Goal: Task Accomplishment & Management: Use online tool/utility

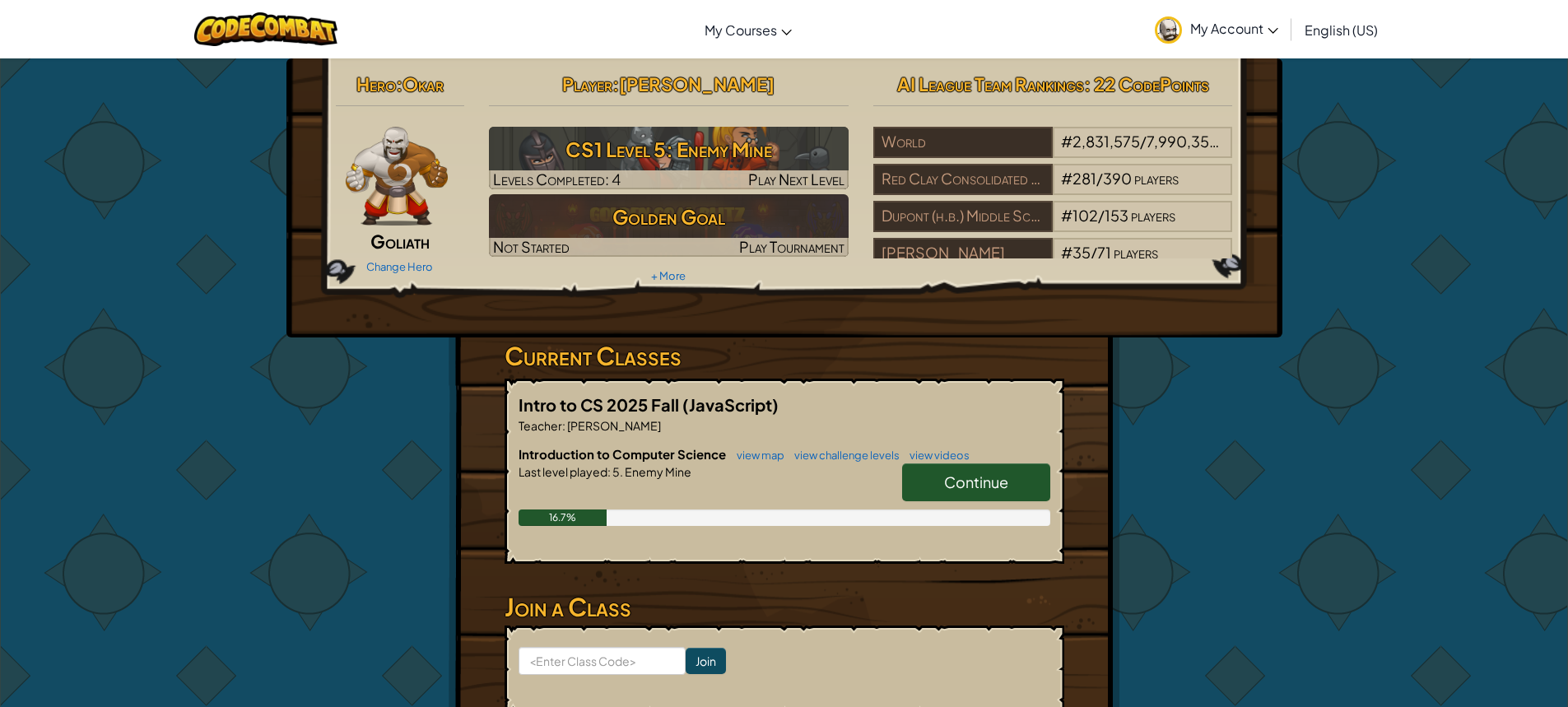
click at [996, 470] on link "Continue" at bounding box center [976, 482] width 149 height 38
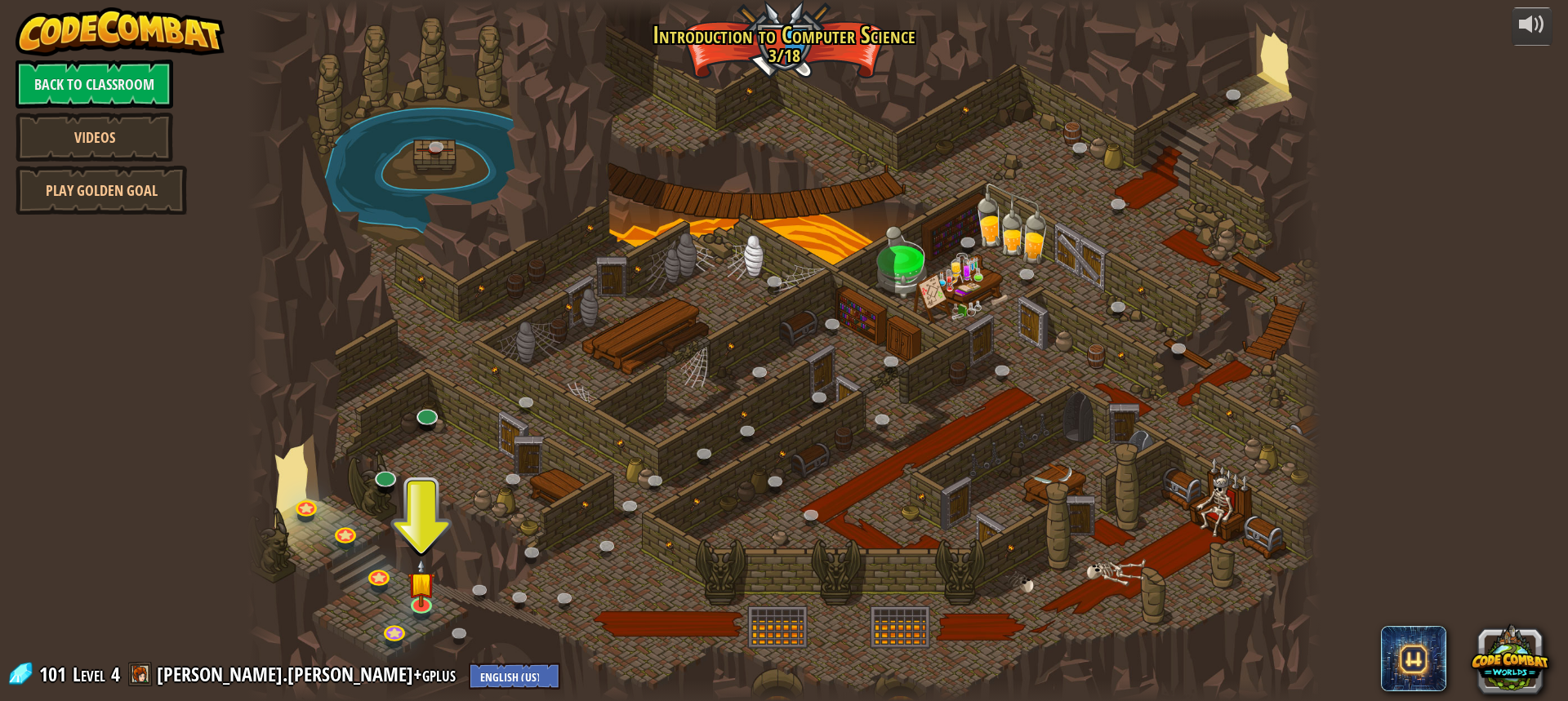
click at [410, 541] on div at bounding box center [784, 350] width 1073 height 701
click at [424, 545] on div at bounding box center [784, 350] width 1073 height 701
click at [426, 551] on div at bounding box center [784, 350] width 1073 height 701
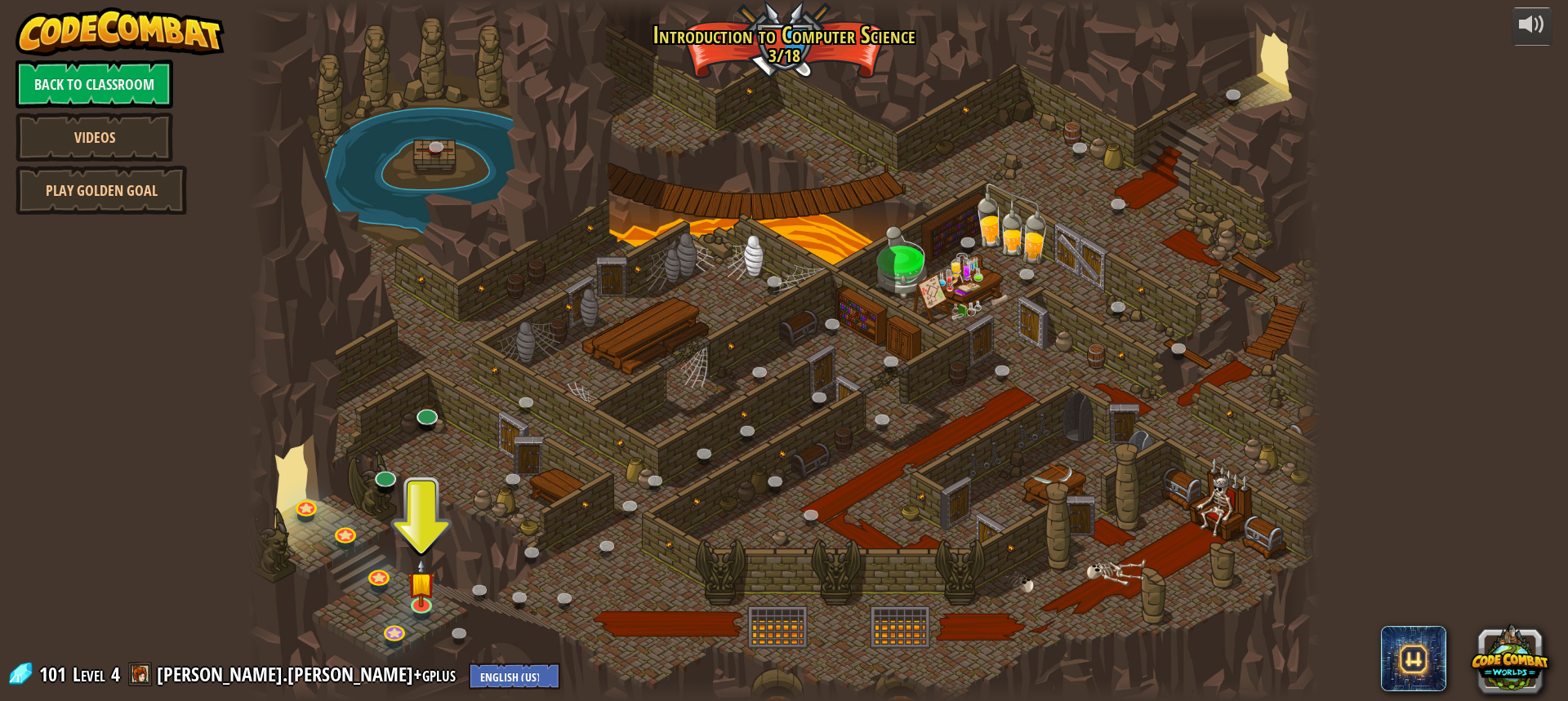
click at [429, 546] on div at bounding box center [784, 350] width 1073 height 701
click at [415, 518] on div at bounding box center [784, 350] width 1073 height 701
click at [422, 526] on div at bounding box center [784, 350] width 1073 height 701
click at [413, 580] on img at bounding box center [421, 571] width 28 height 65
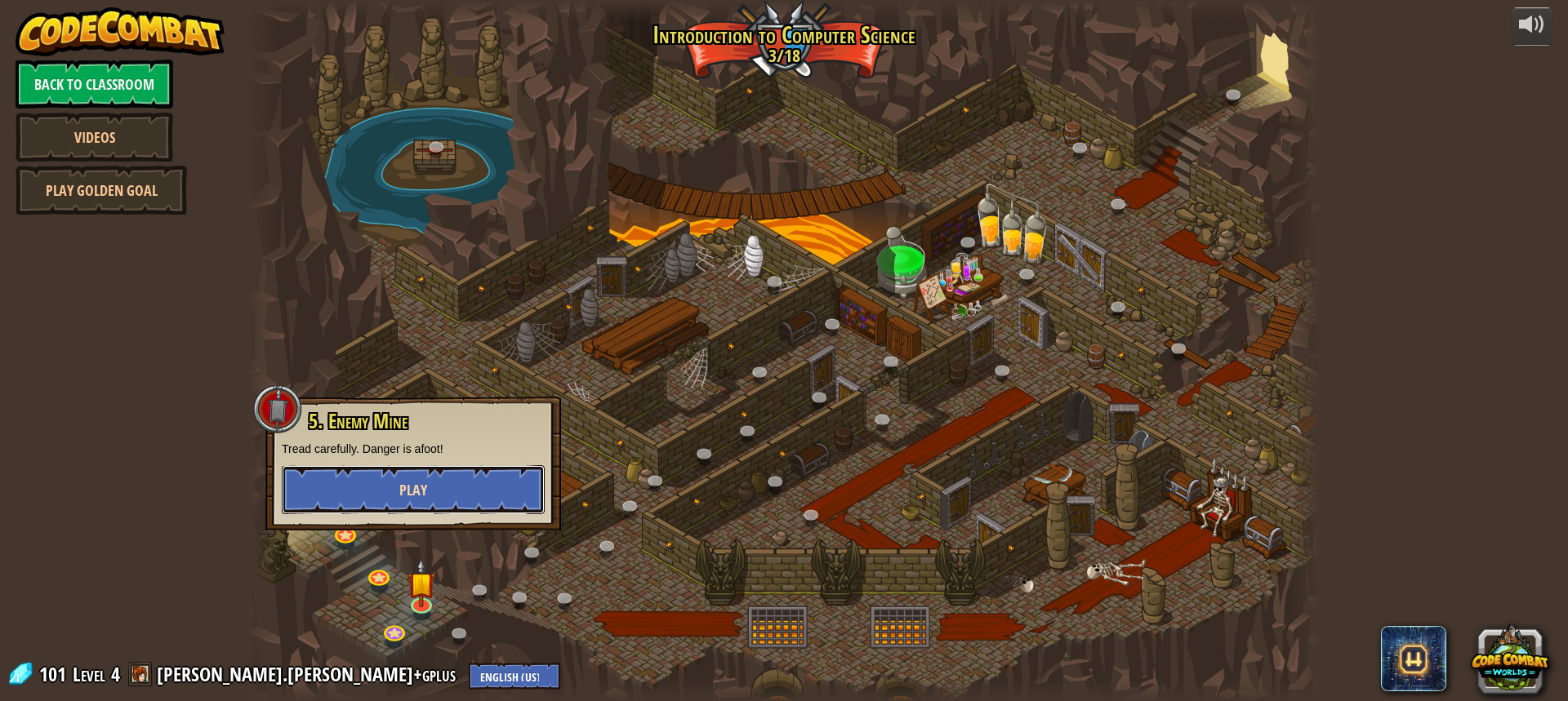
click at [470, 490] on button "Play" at bounding box center [413, 489] width 263 height 49
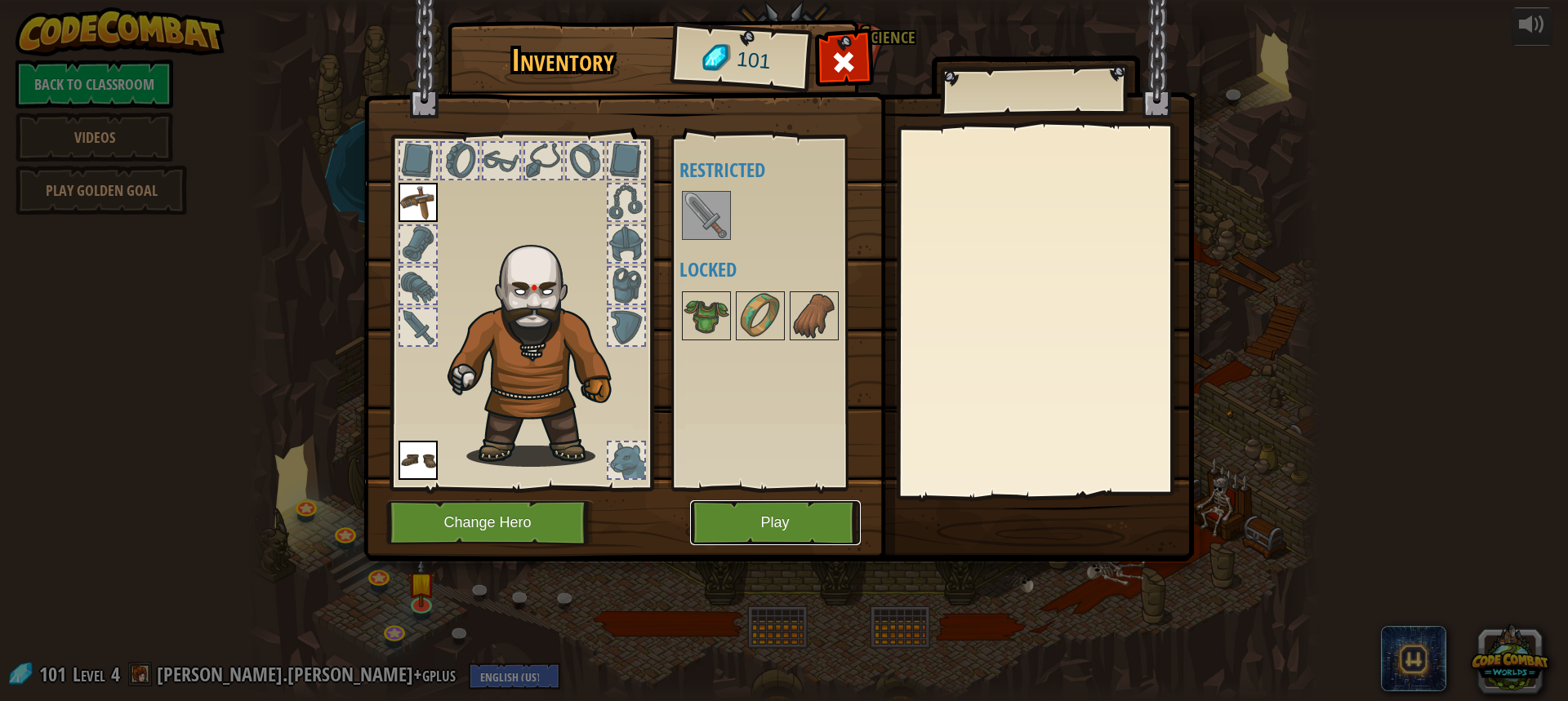
click at [757, 518] on button "Play" at bounding box center [774, 523] width 170 height 45
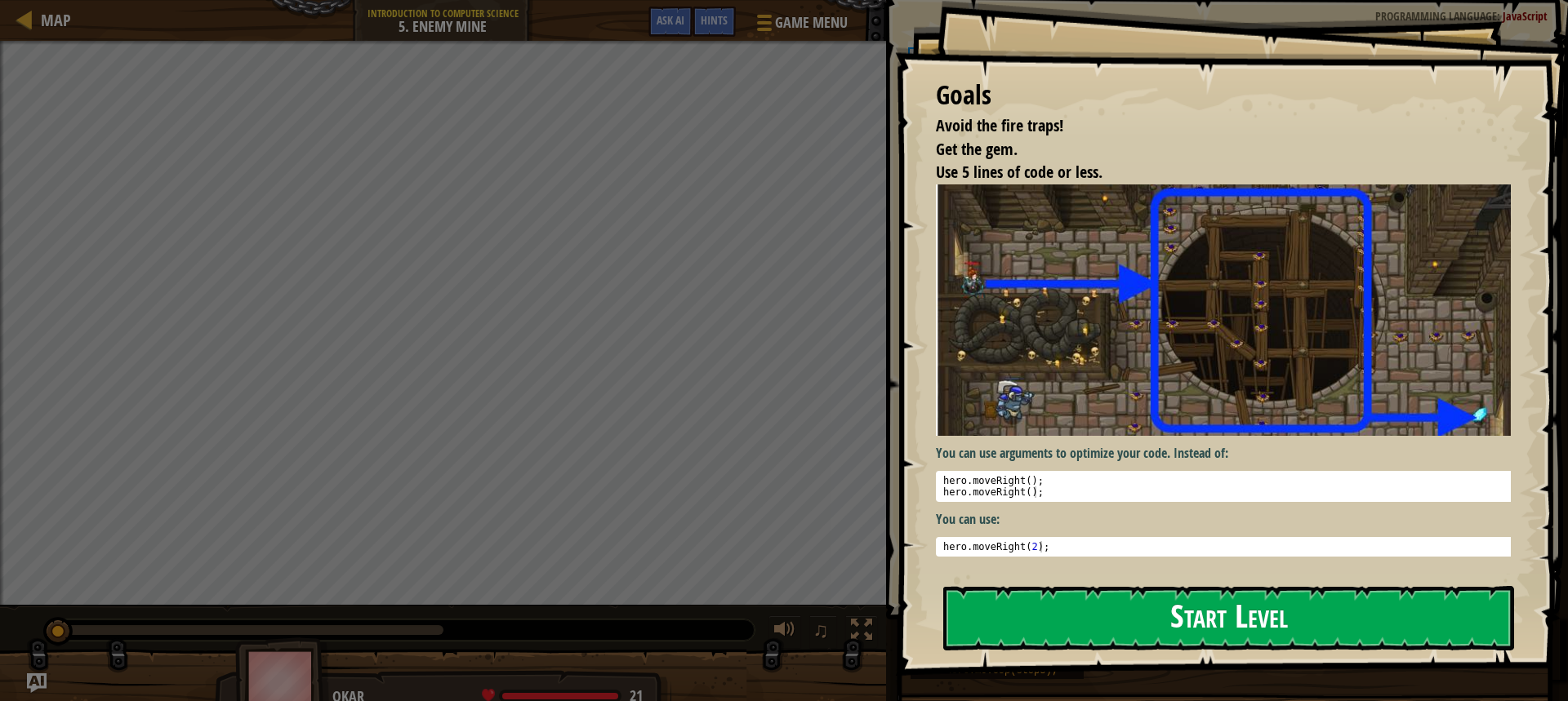
click at [1339, 628] on button "Start Level" at bounding box center [1228, 618] width 571 height 65
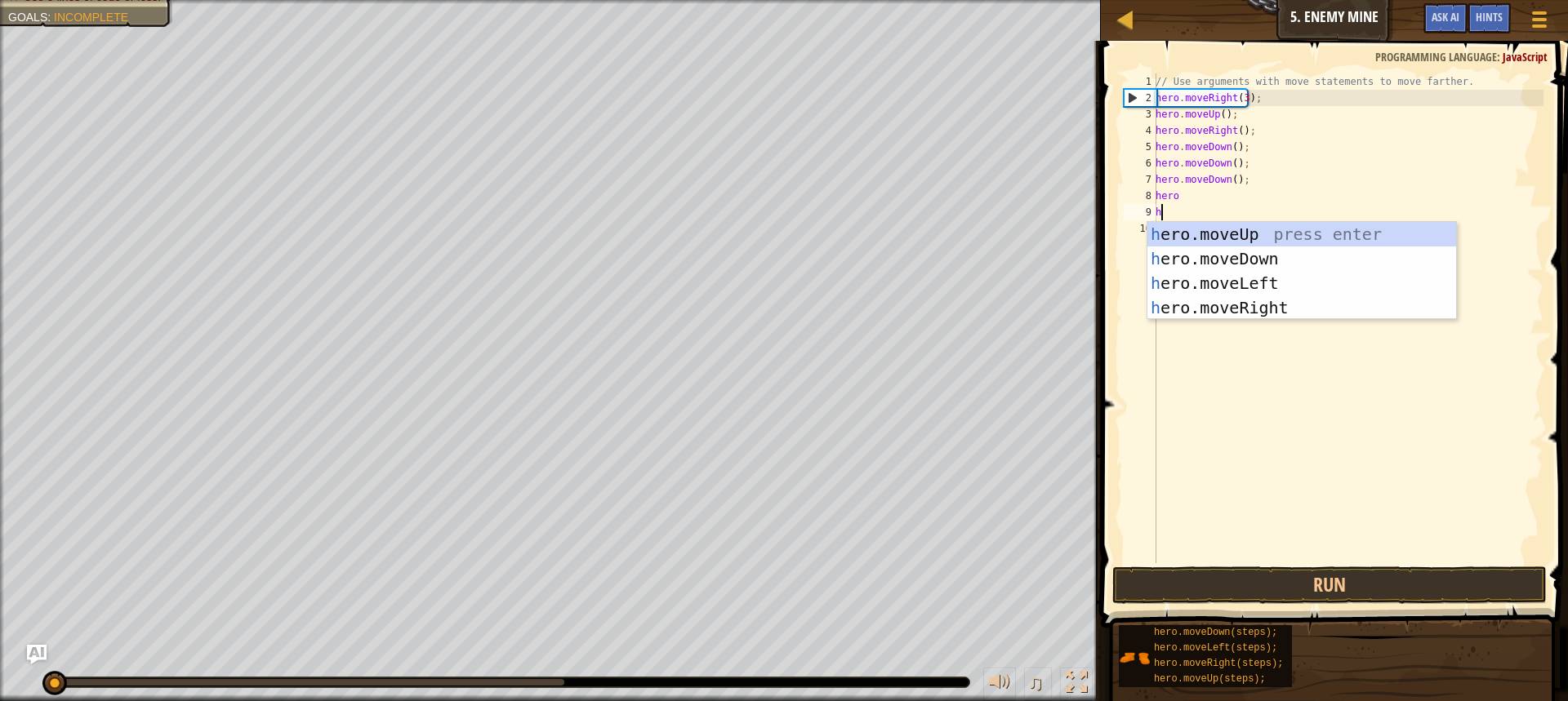
scroll to position [8, 0]
type textarea "hero"
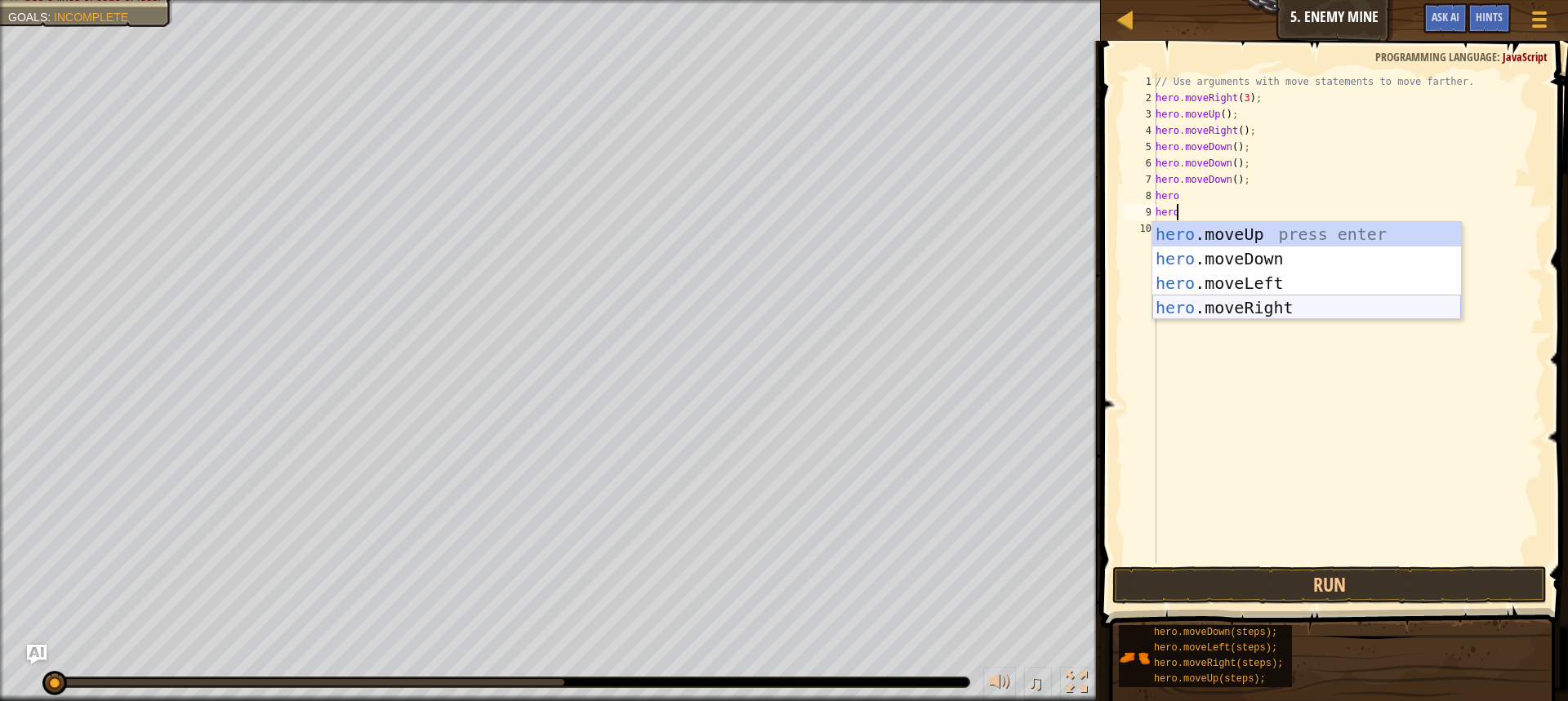
click at [1281, 306] on div "hero .moveUp press enter hero .moveDown press enter hero .moveLeft press enter …" at bounding box center [1306, 296] width 308 height 147
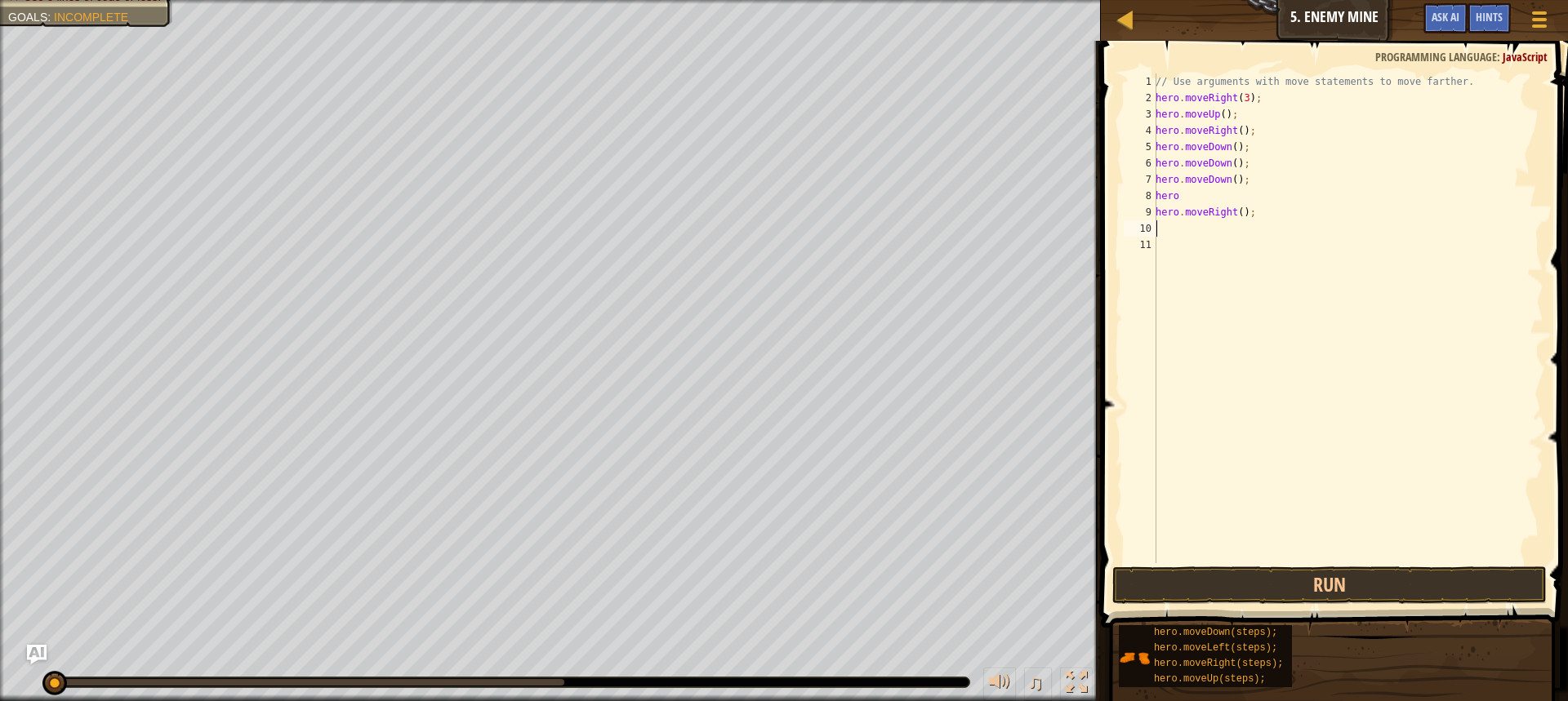
scroll to position [8, 0]
click at [1398, 587] on button "Run" at bounding box center [1329, 584] width 434 height 38
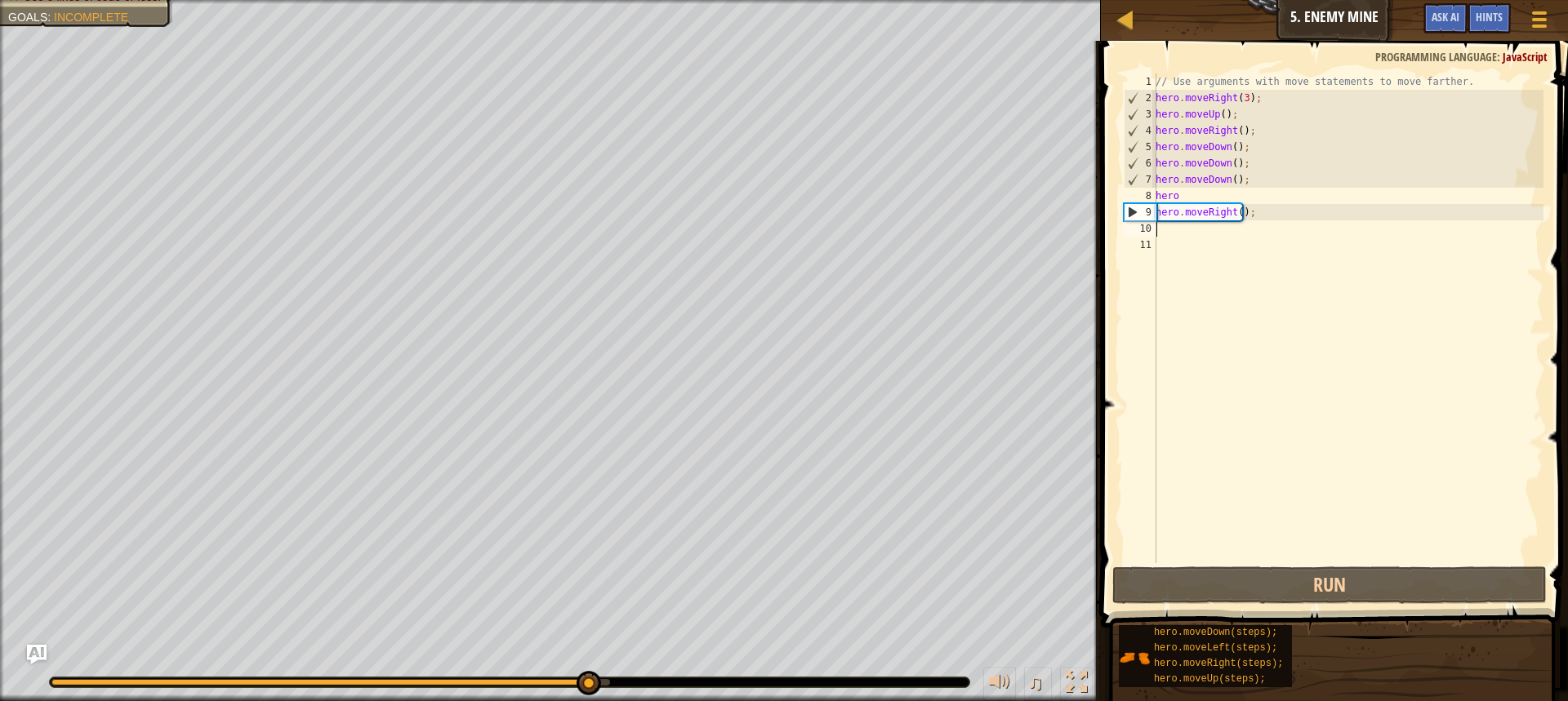
click at [1183, 232] on div "// Use arguments with move statements to move farther. hero . moveRight ( 3 ) ;…" at bounding box center [1347, 334] width 391 height 523
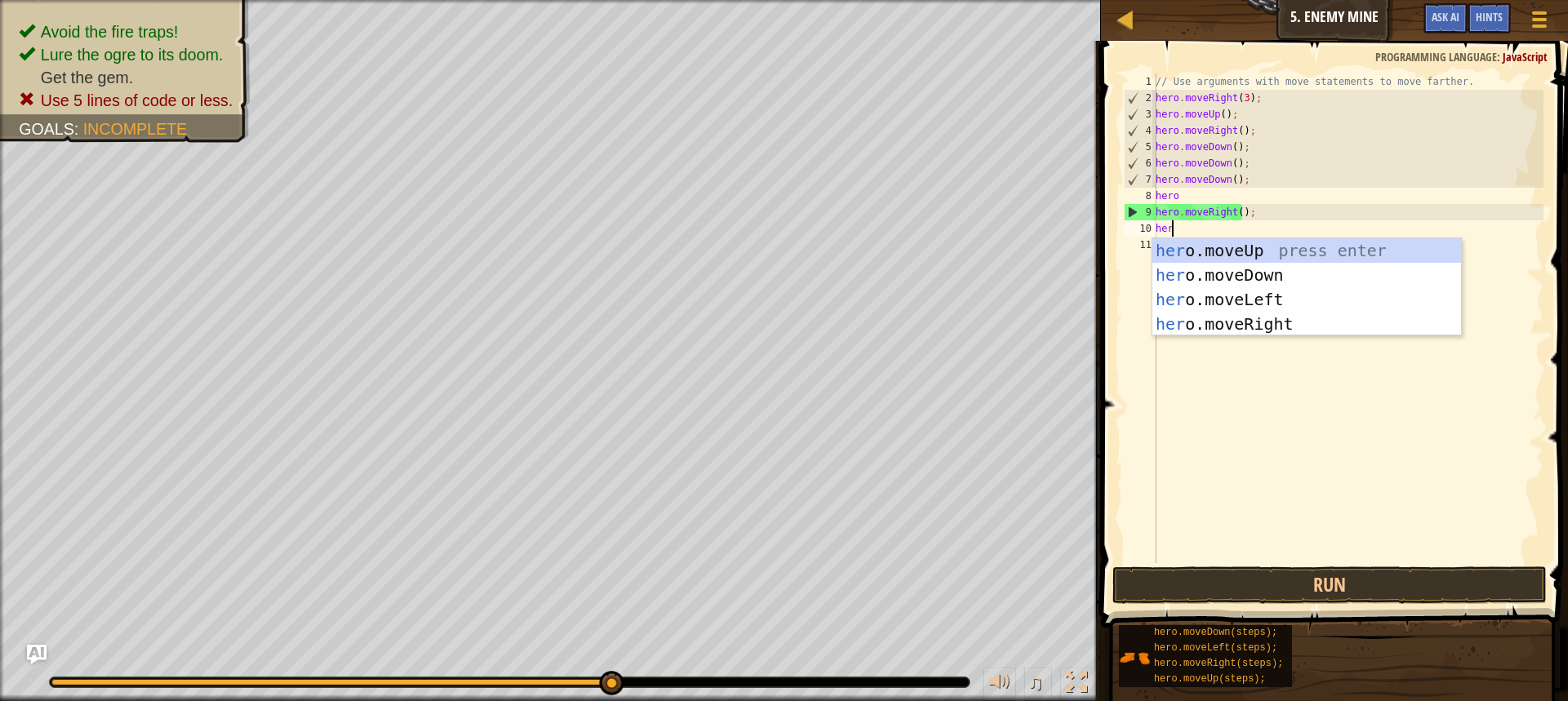
type textarea "hero"
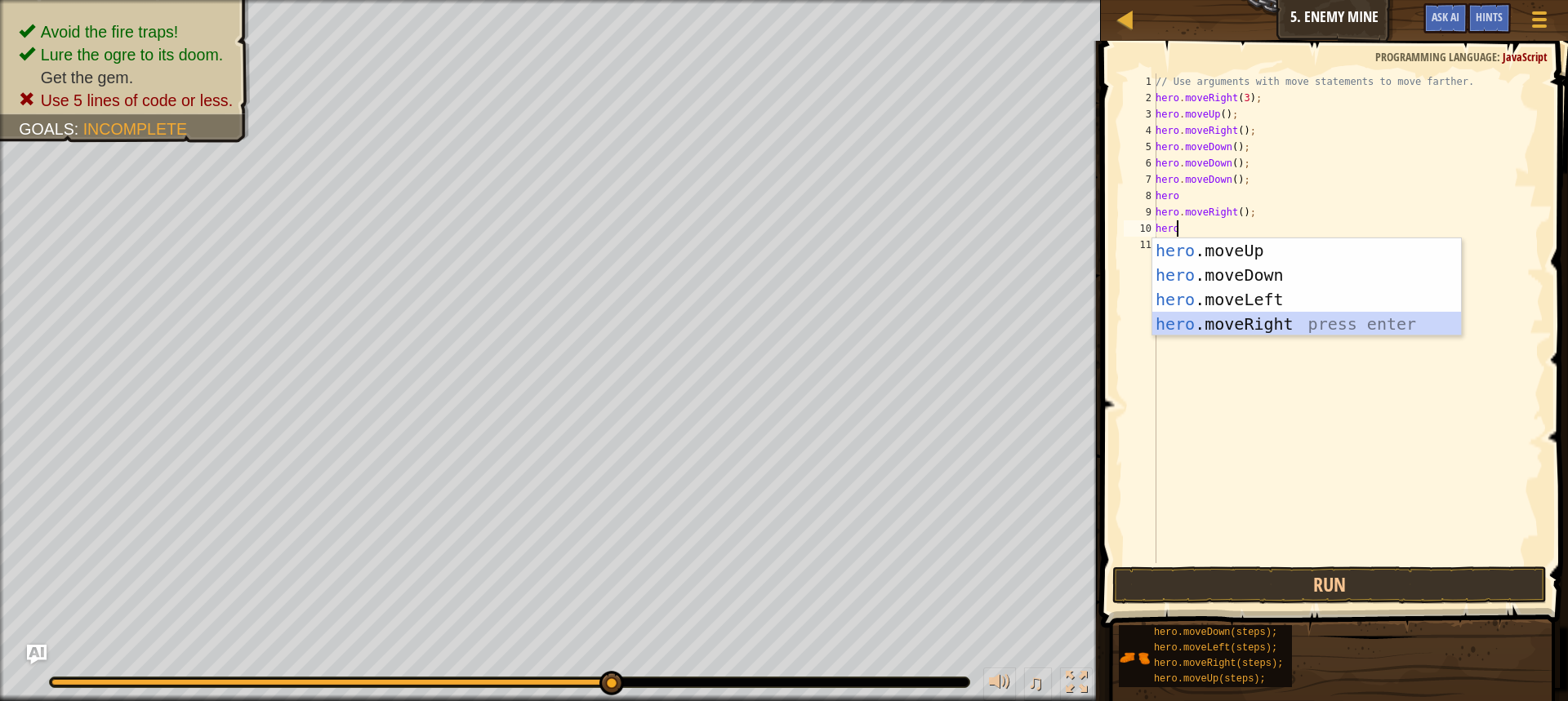
click at [1280, 318] on div "hero .moveUp press enter hero .moveDown press enter hero .moveLeft press enter …" at bounding box center [1306, 312] width 308 height 147
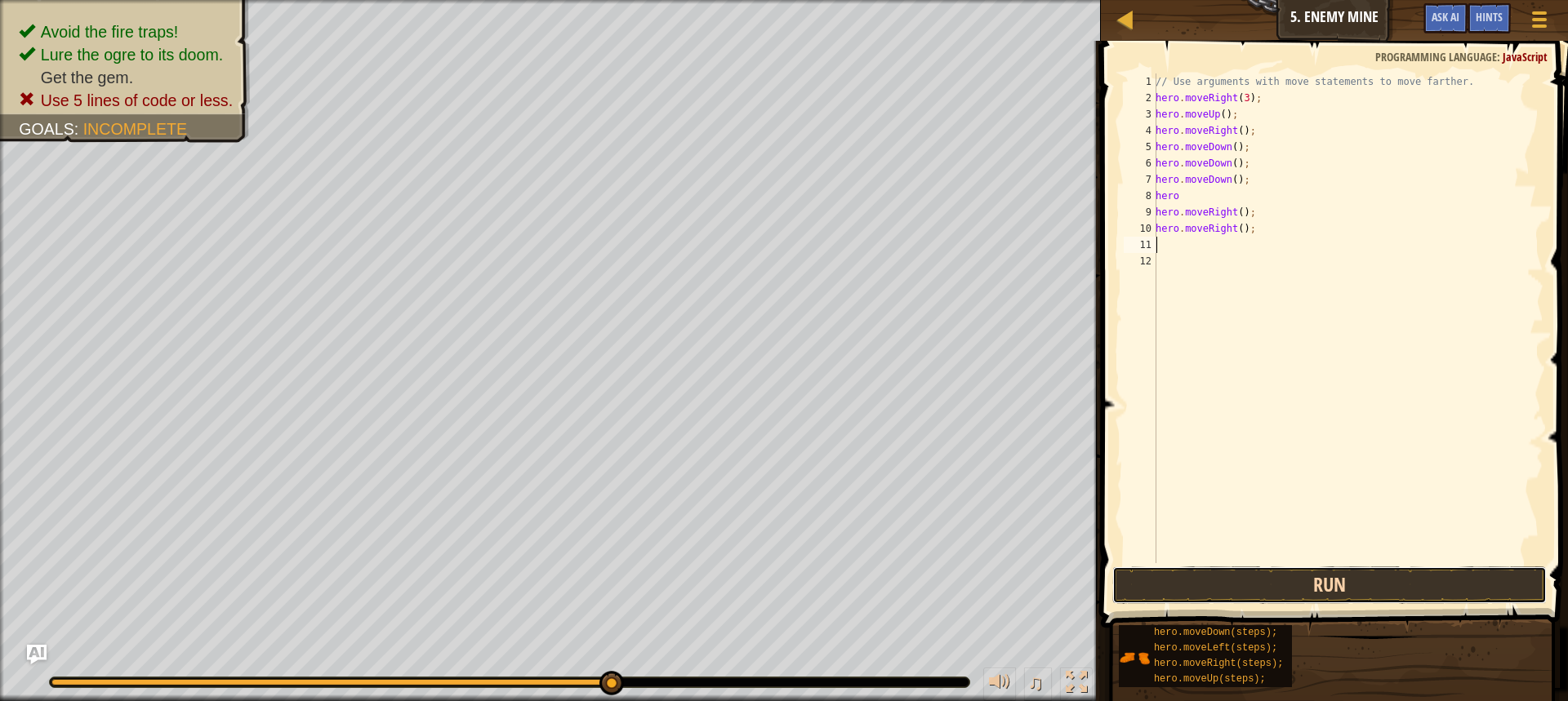
click at [1329, 590] on button "Run" at bounding box center [1329, 584] width 434 height 38
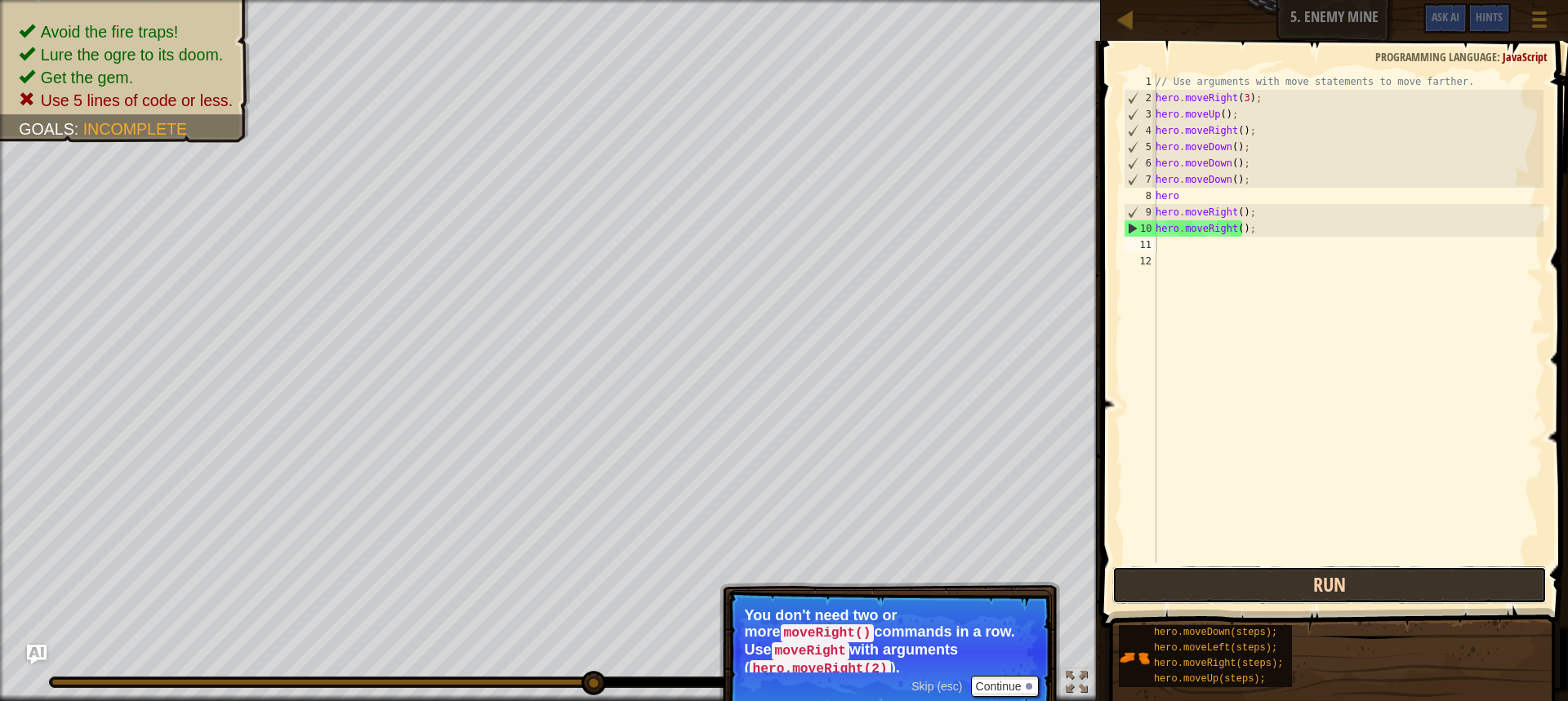
click at [1285, 591] on button "Run" at bounding box center [1329, 584] width 434 height 38
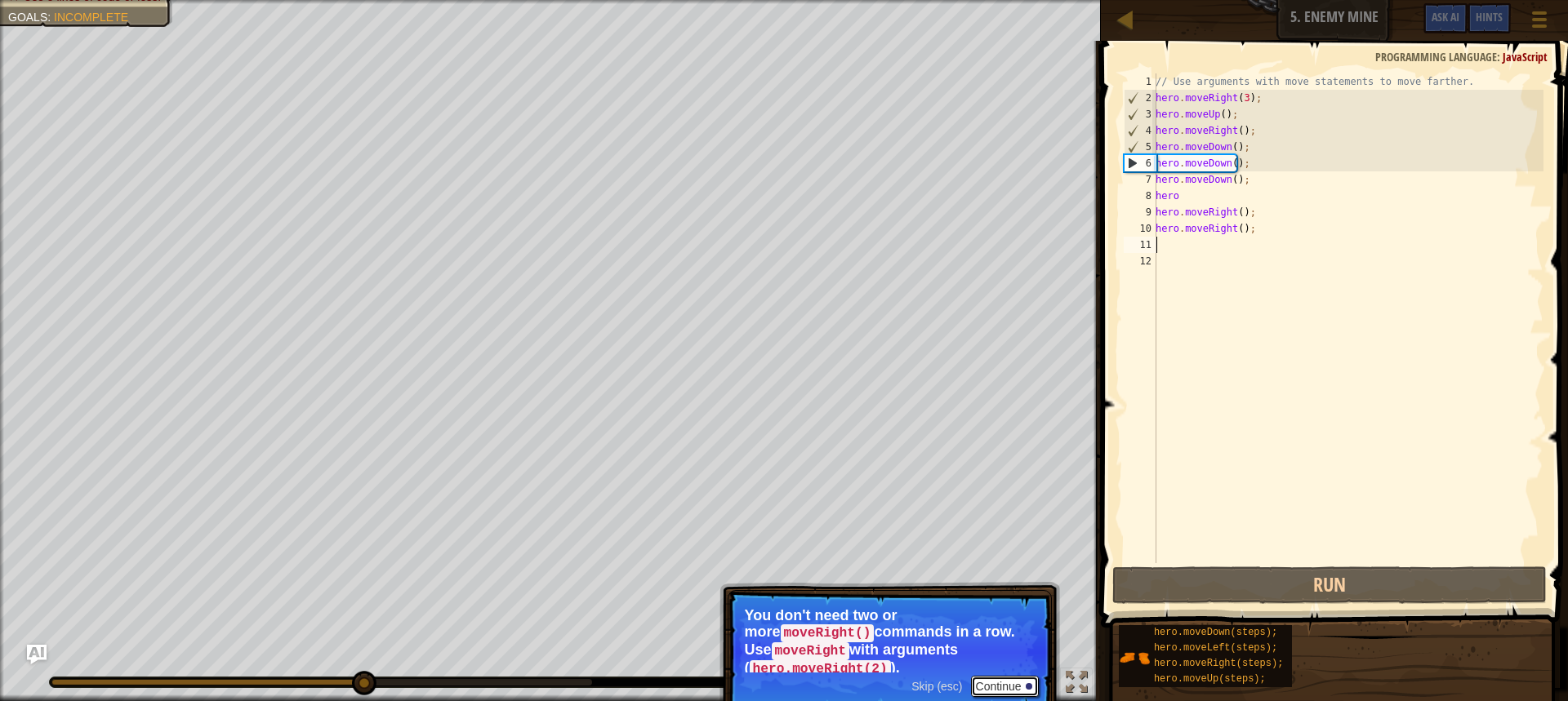
click at [1017, 676] on button "Continue" at bounding box center [1005, 687] width 67 height 21
